Goal: Information Seeking & Learning: Learn about a topic

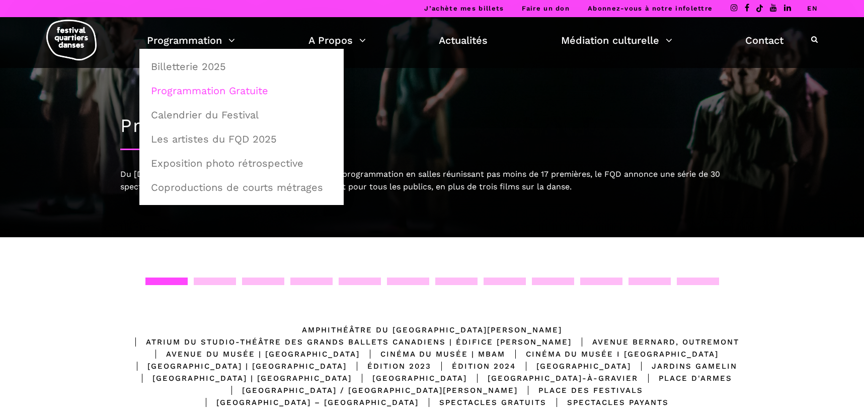
click at [211, 84] on link "Programmation Gratuite" at bounding box center [241, 90] width 193 height 23
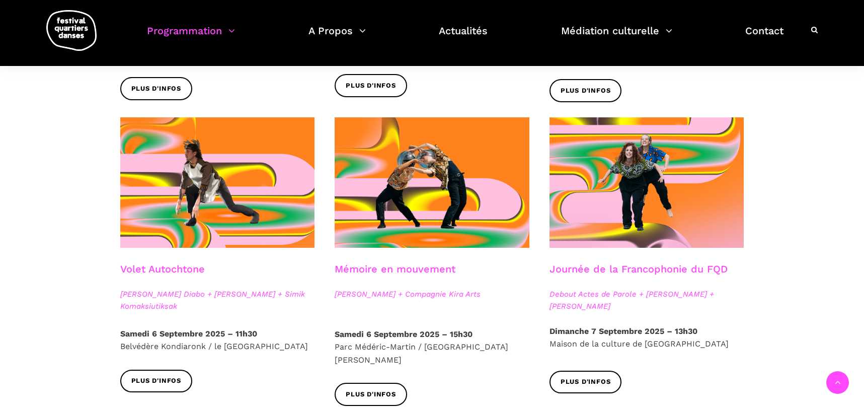
scroll to position [503, 0]
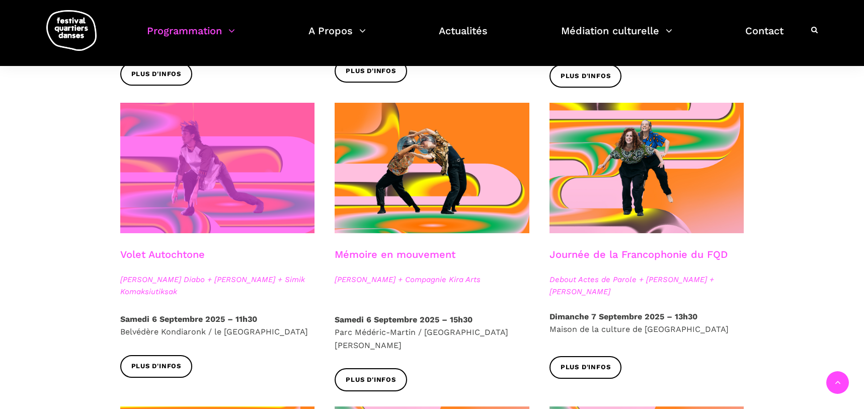
click at [205, 199] on span at bounding box center [217, 168] width 195 height 130
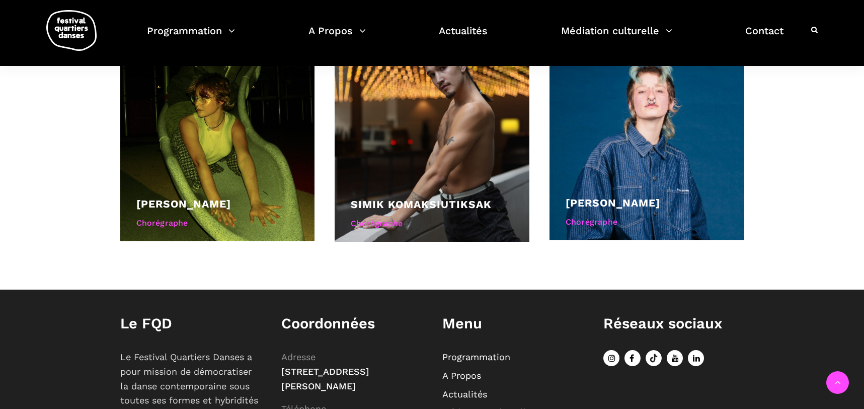
scroll to position [654, 0]
